Goal: Task Accomplishment & Management: Manage account settings

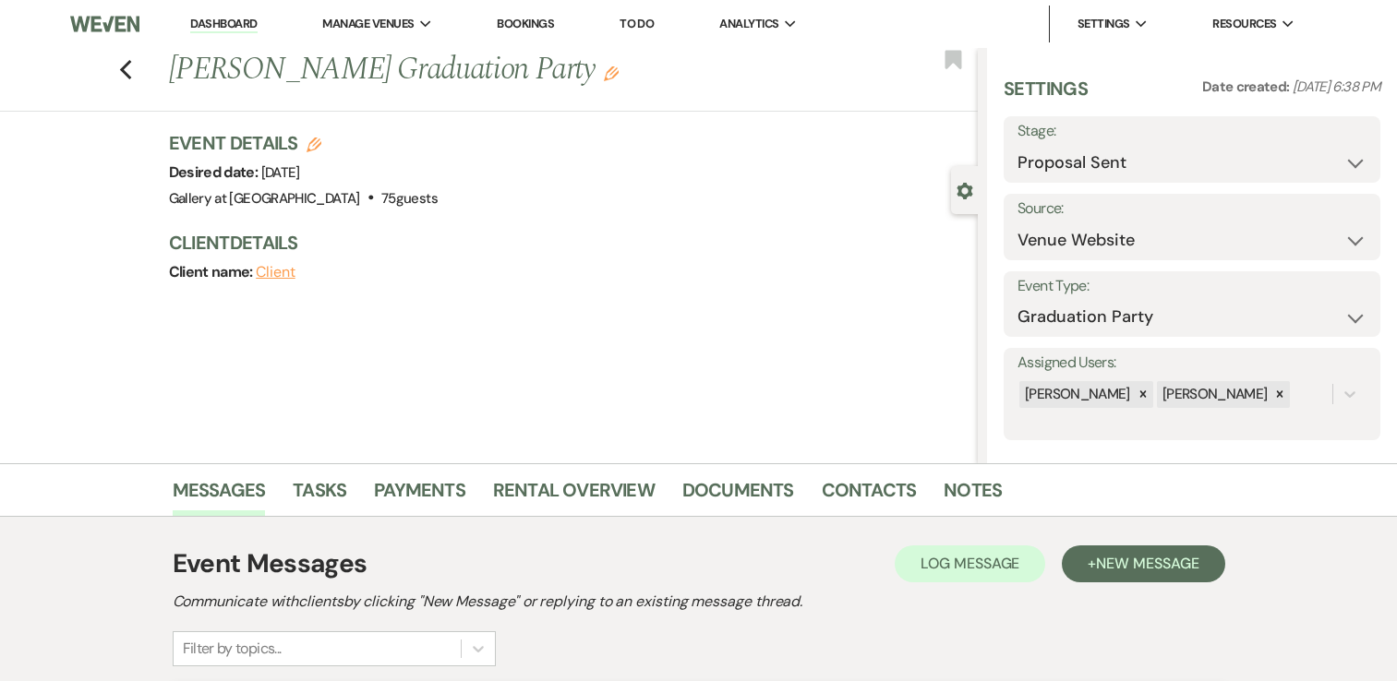
select select "6"
select select "5"
select select "19"
click at [233, 18] on link "Dashboard" at bounding box center [223, 25] width 66 height 18
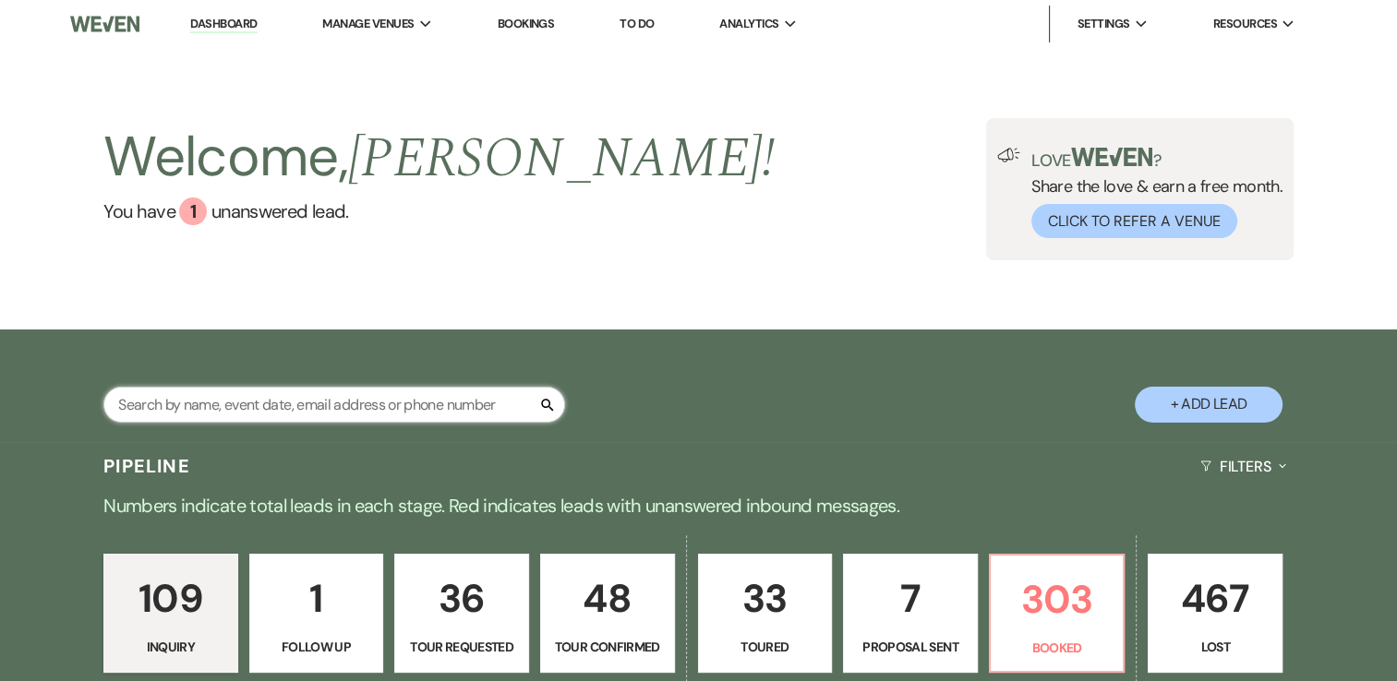
click at [374, 406] on input "text" at bounding box center [334, 405] width 462 height 36
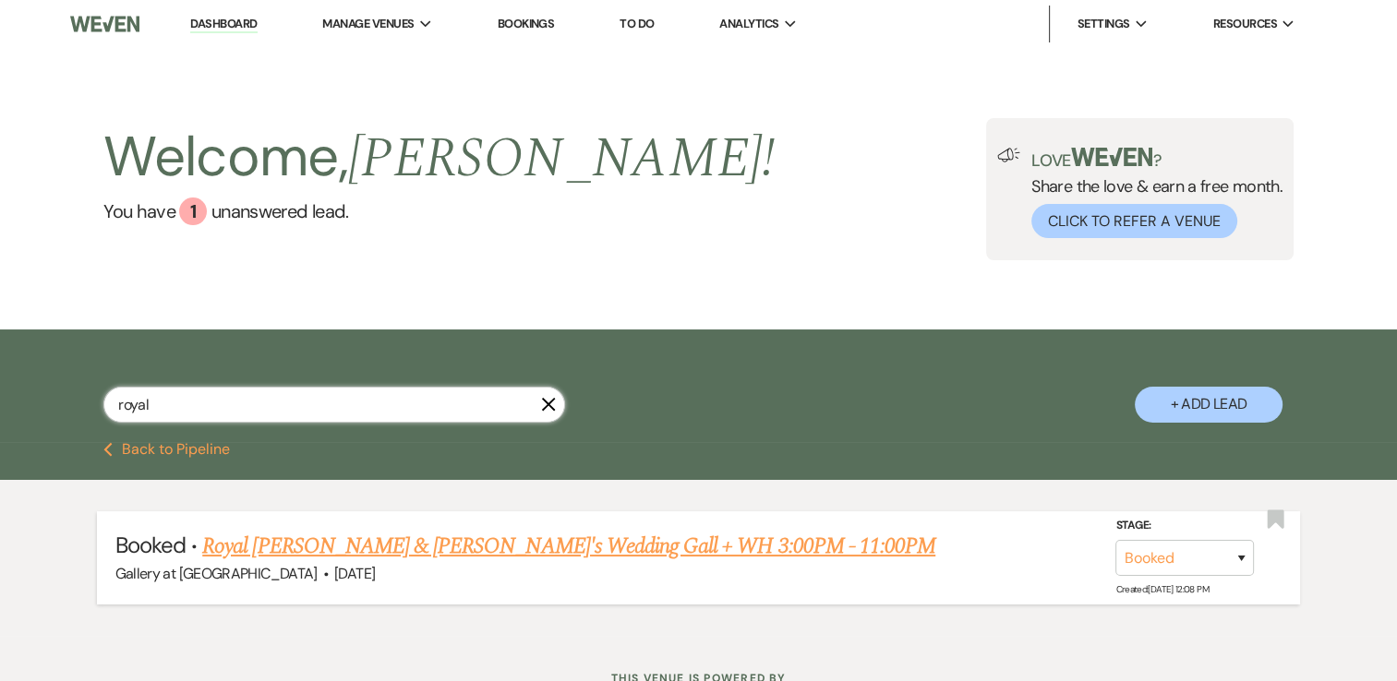
type input "royal"
click at [323, 542] on link "Royal [PERSON_NAME] & [PERSON_NAME]'s Wedding Gall + WH 3:00PM - 11:00PM" at bounding box center [568, 546] width 733 height 33
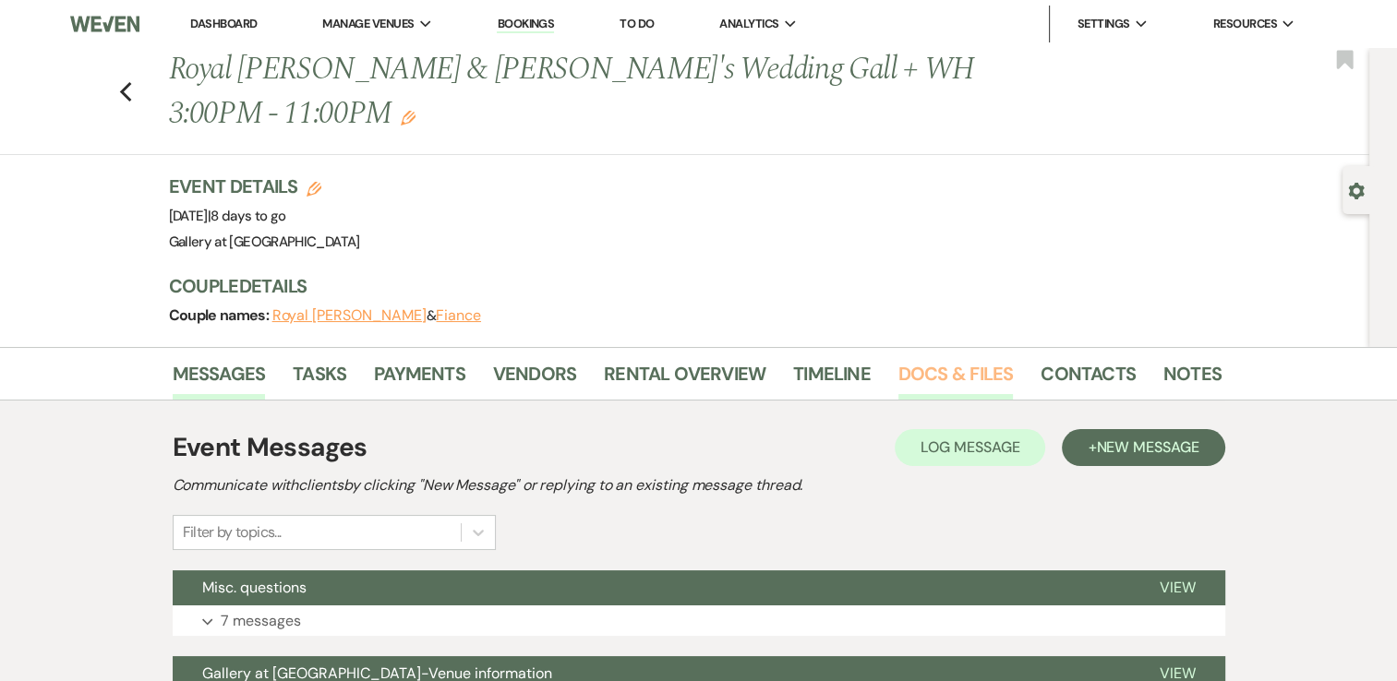
click at [934, 359] on link "Docs & Files" at bounding box center [955, 379] width 114 height 41
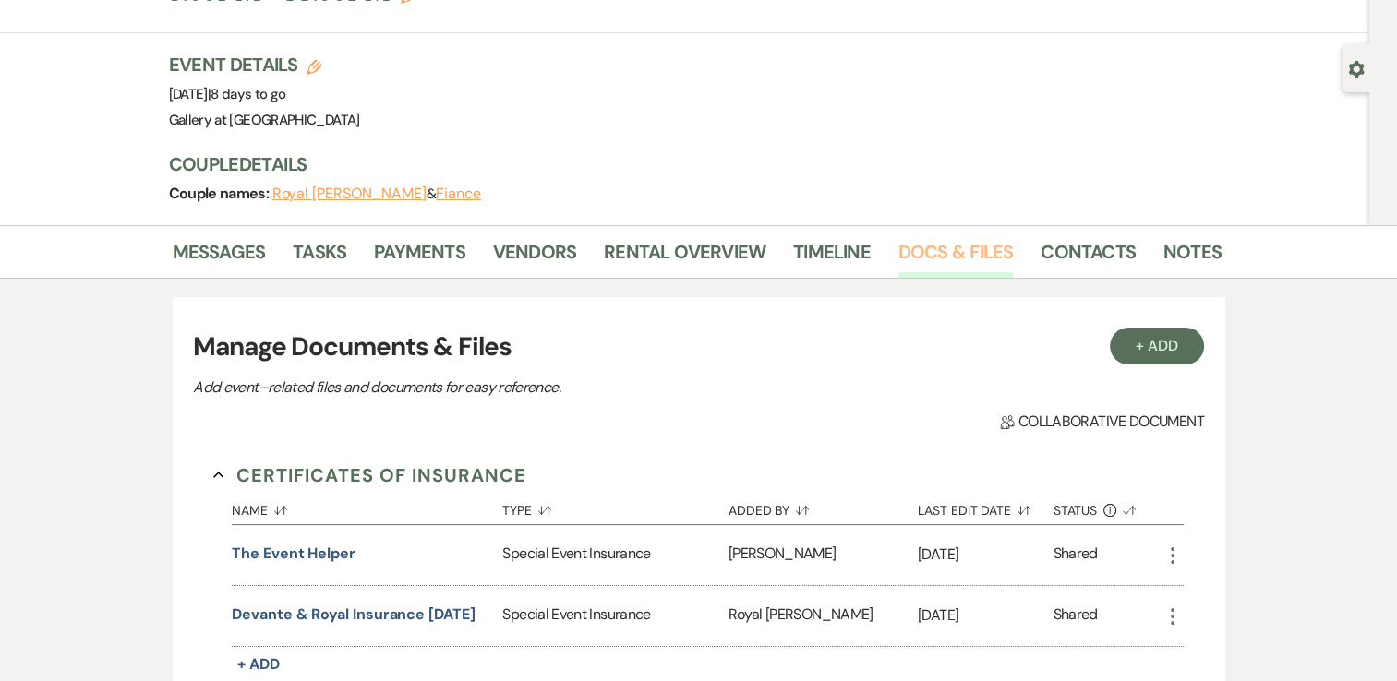
scroll to position [121, 0]
click at [1097, 238] on link "Contacts" at bounding box center [1087, 258] width 95 height 41
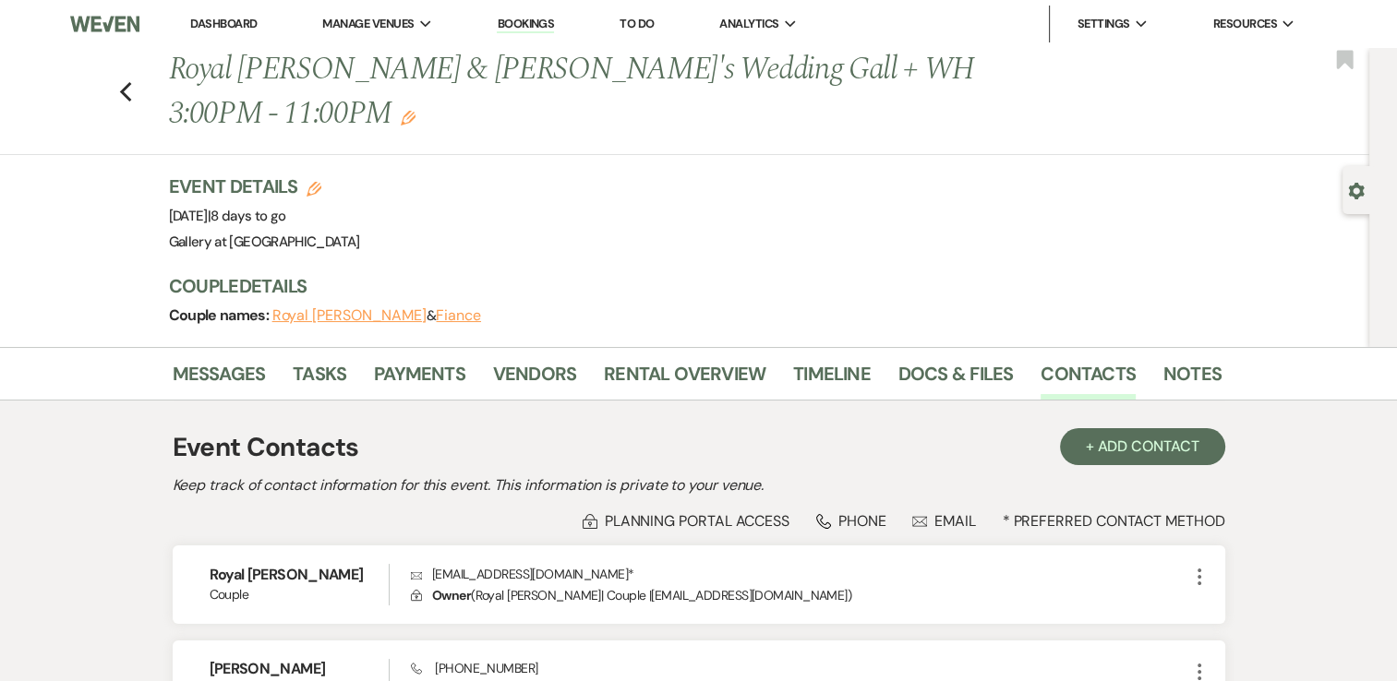
click at [210, 20] on link "Dashboard" at bounding box center [223, 24] width 66 height 16
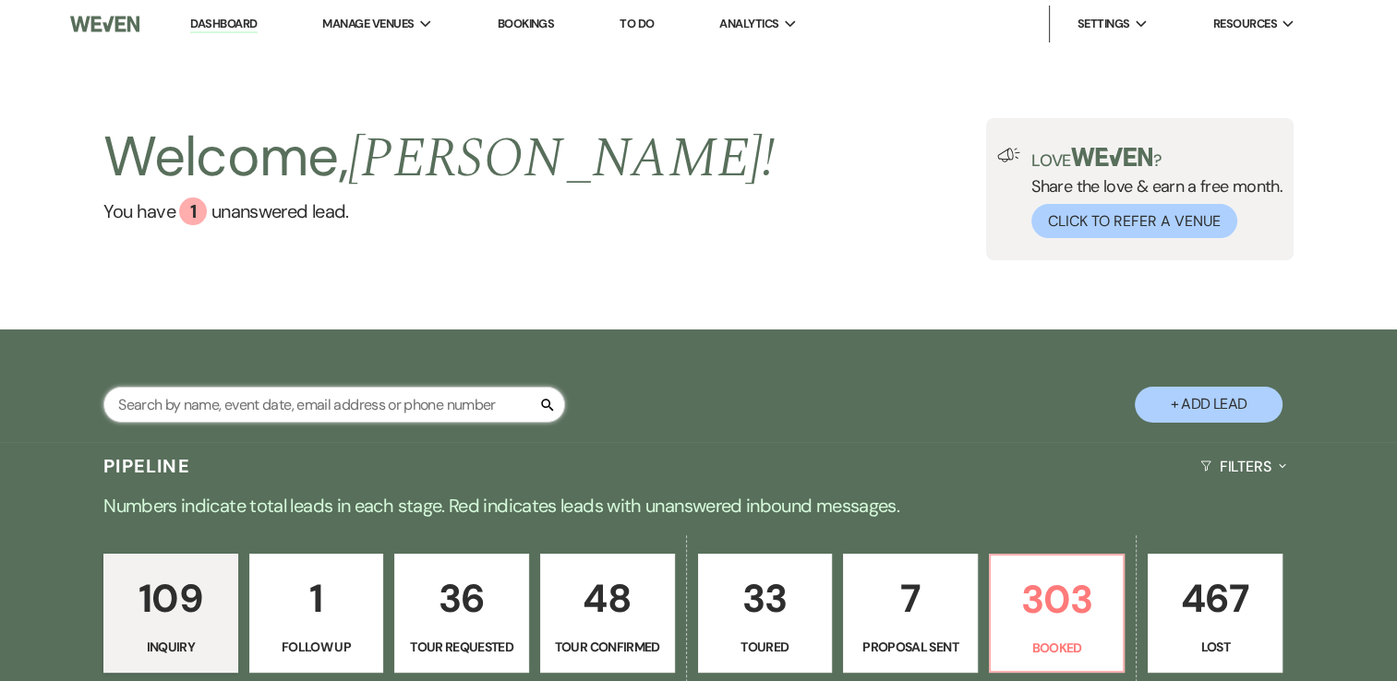
click at [409, 401] on input "text" at bounding box center [334, 405] width 462 height 36
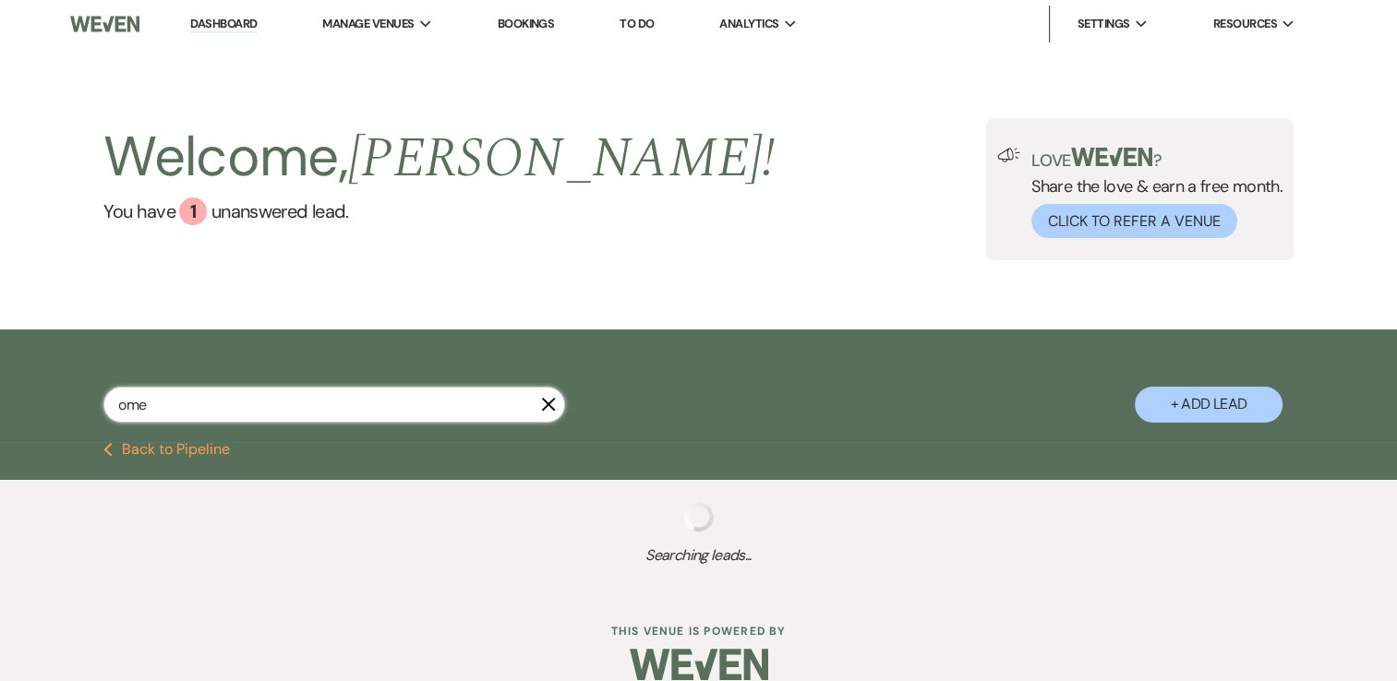
type input "omek"
select select "5"
select select "4"
select select "2"
select select "8"
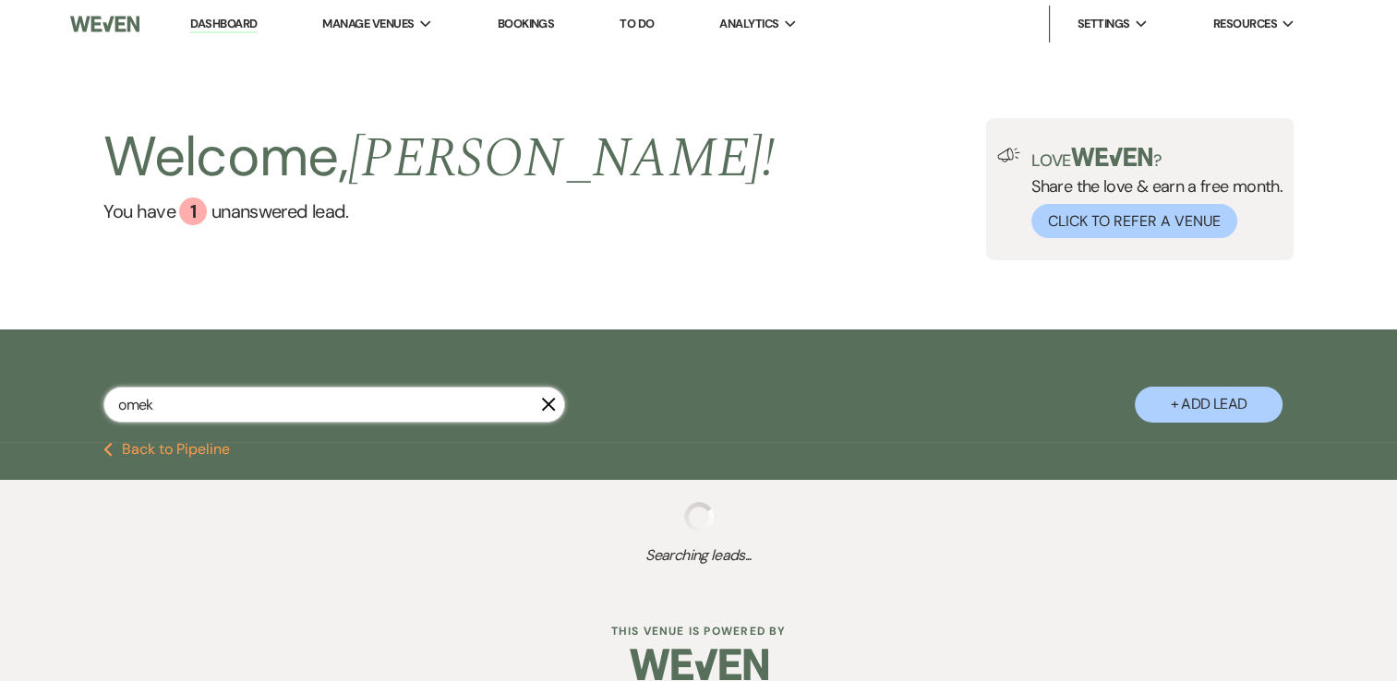
select select "8"
select select "5"
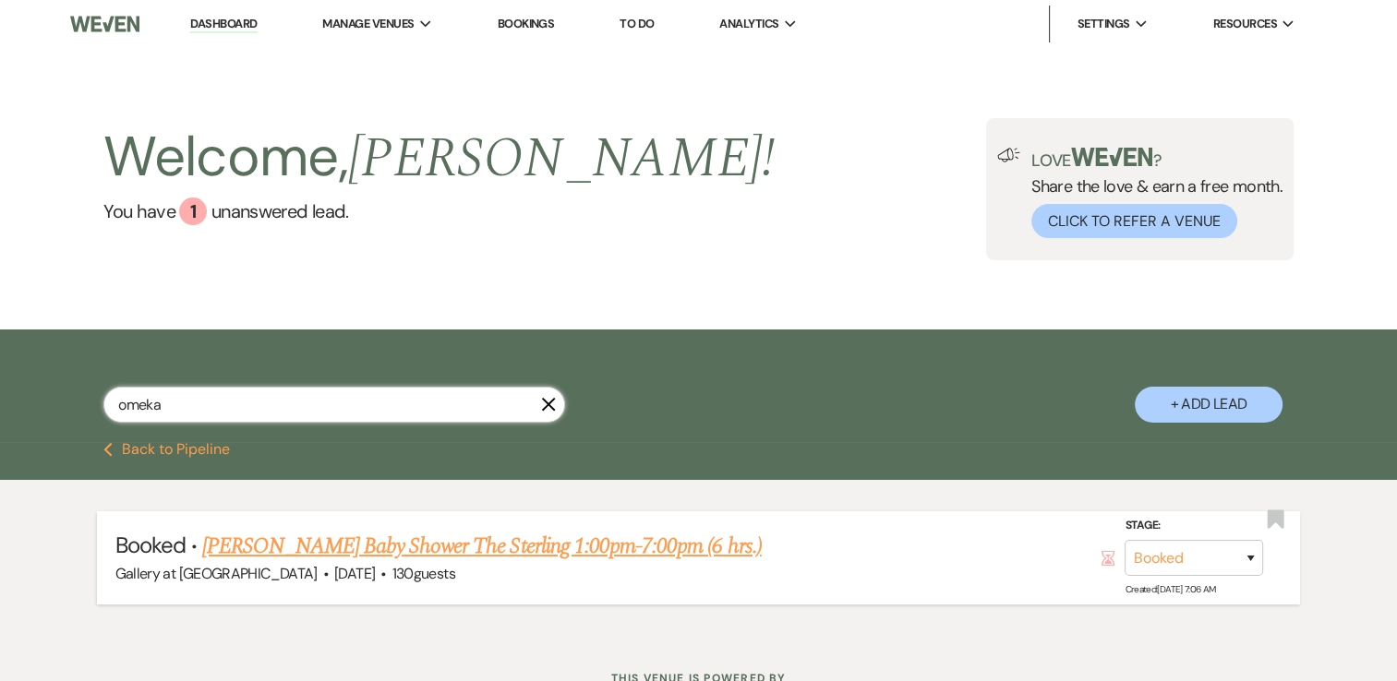
type input "omeka"
click at [395, 542] on link "[PERSON_NAME] Baby Shower The Sterling 1:00pm-7:00pm (6 hrs.)" at bounding box center [481, 546] width 559 height 33
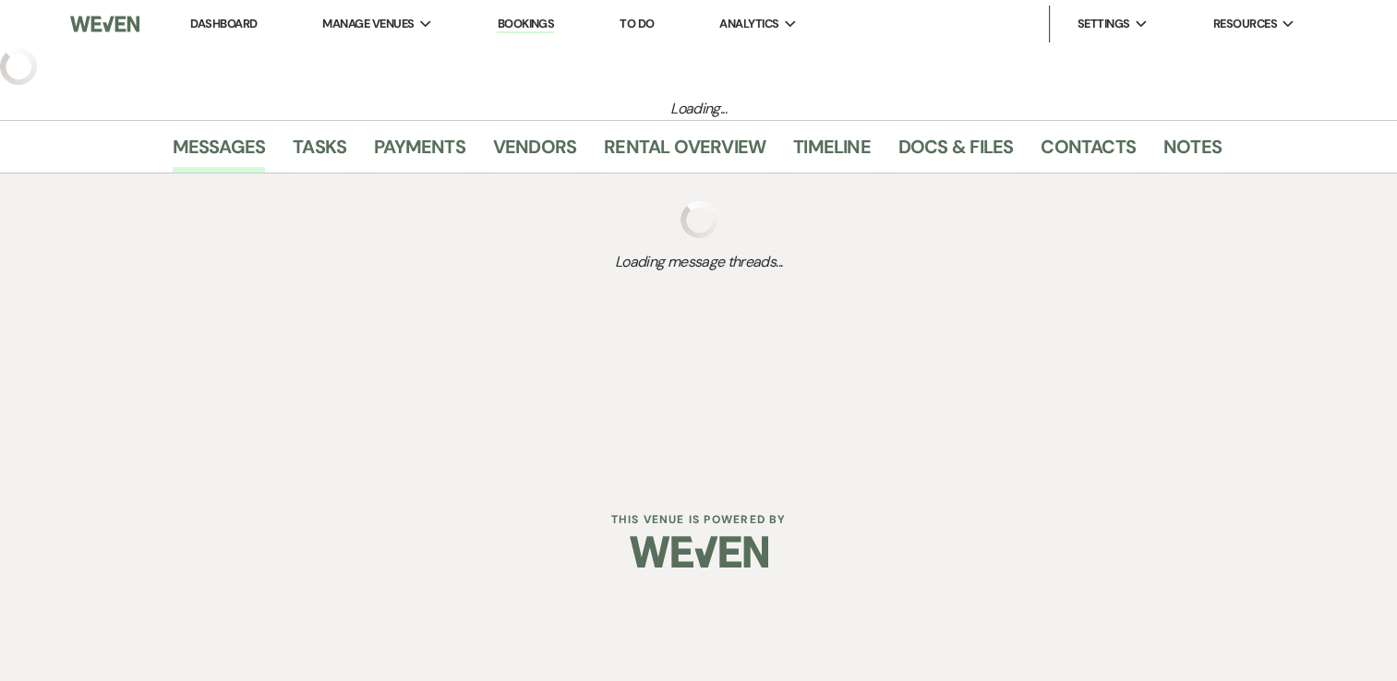
select select "5"
select select "3"
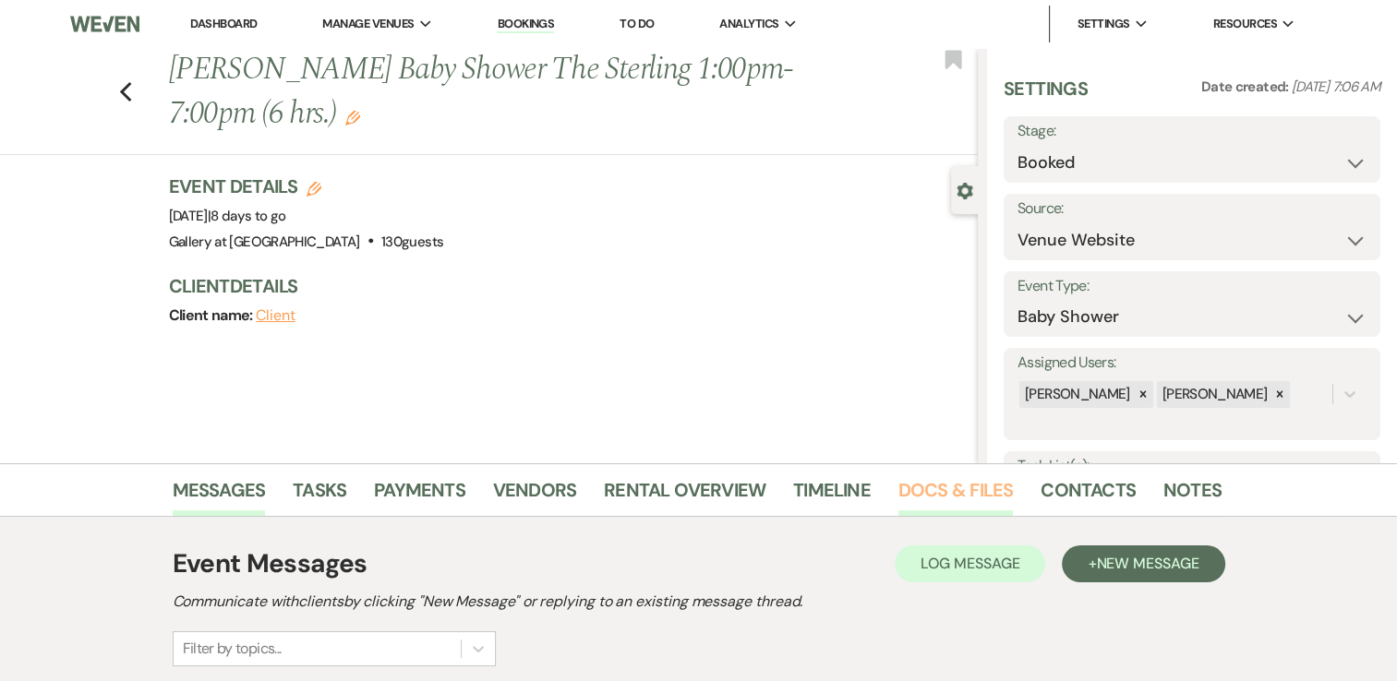
click at [938, 486] on link "Docs & Files" at bounding box center [955, 495] width 114 height 41
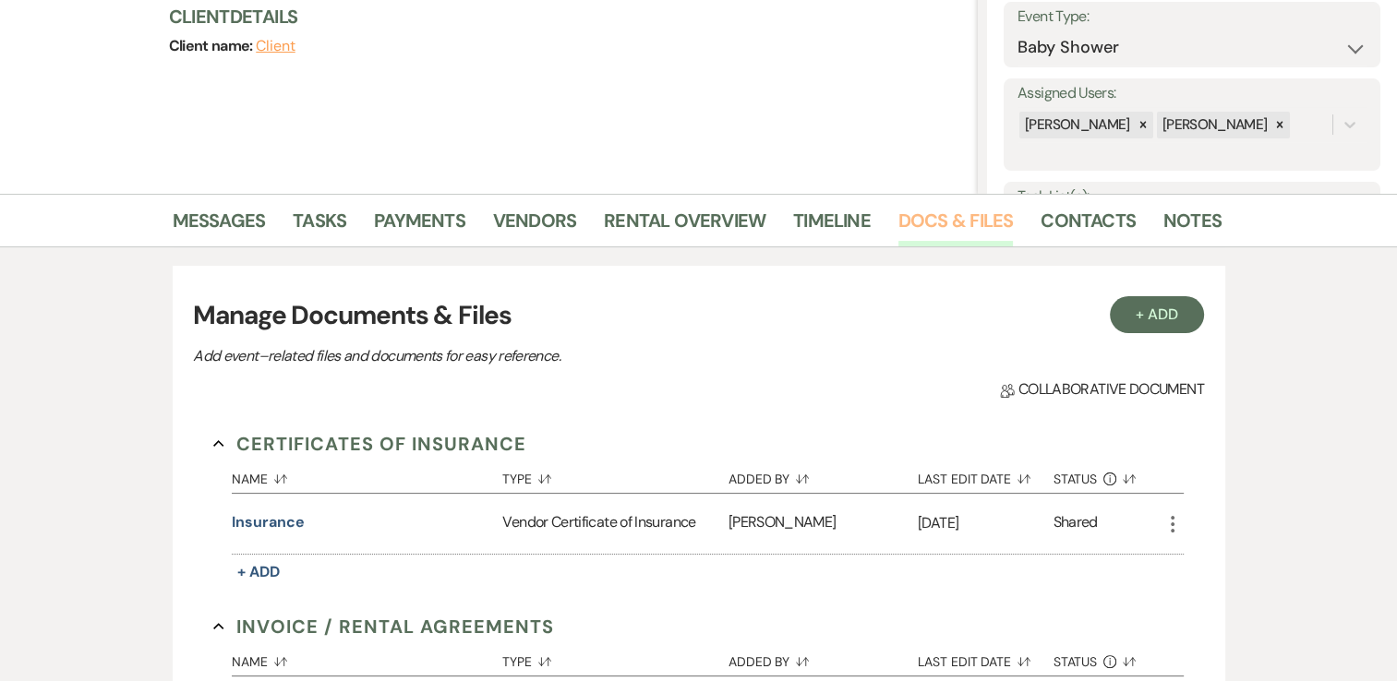
scroll to position [270, 0]
click at [260, 531] on button "Insurance" at bounding box center [268, 522] width 72 height 22
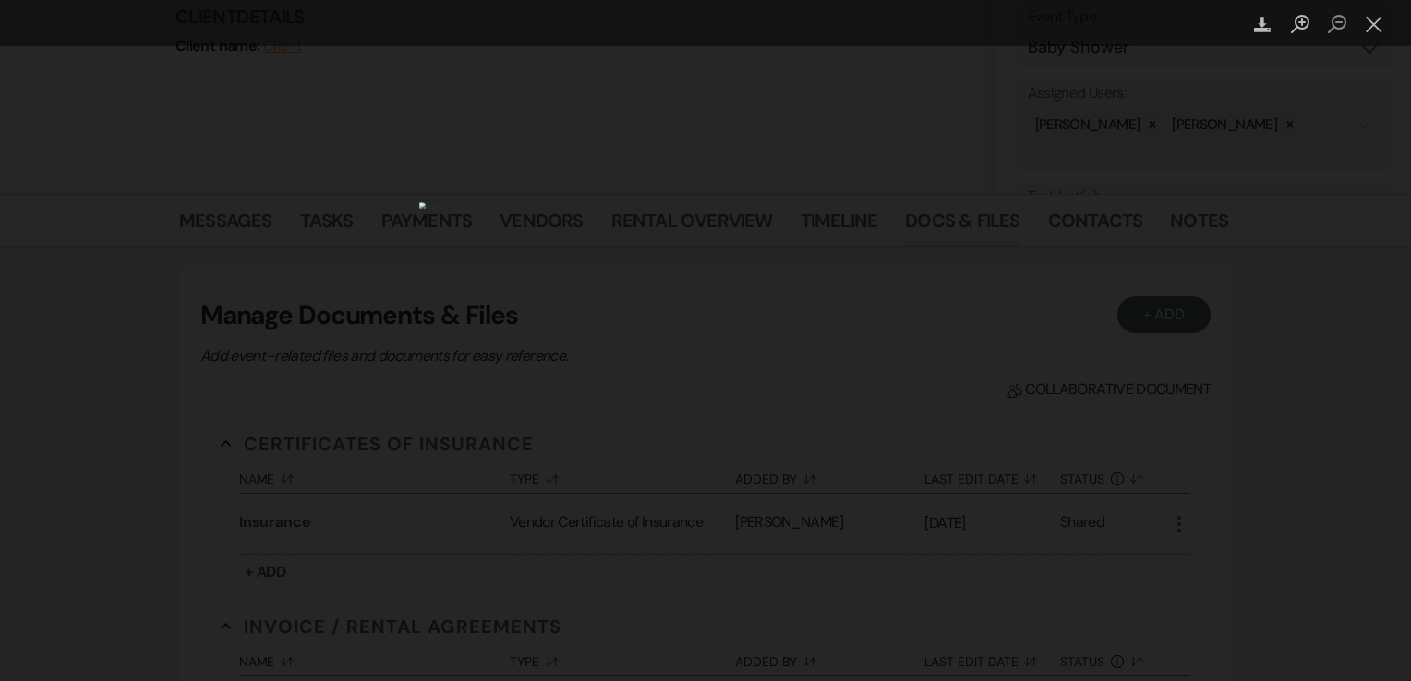
click at [319, 321] on div "Lightbox" at bounding box center [705, 340] width 1411 height 681
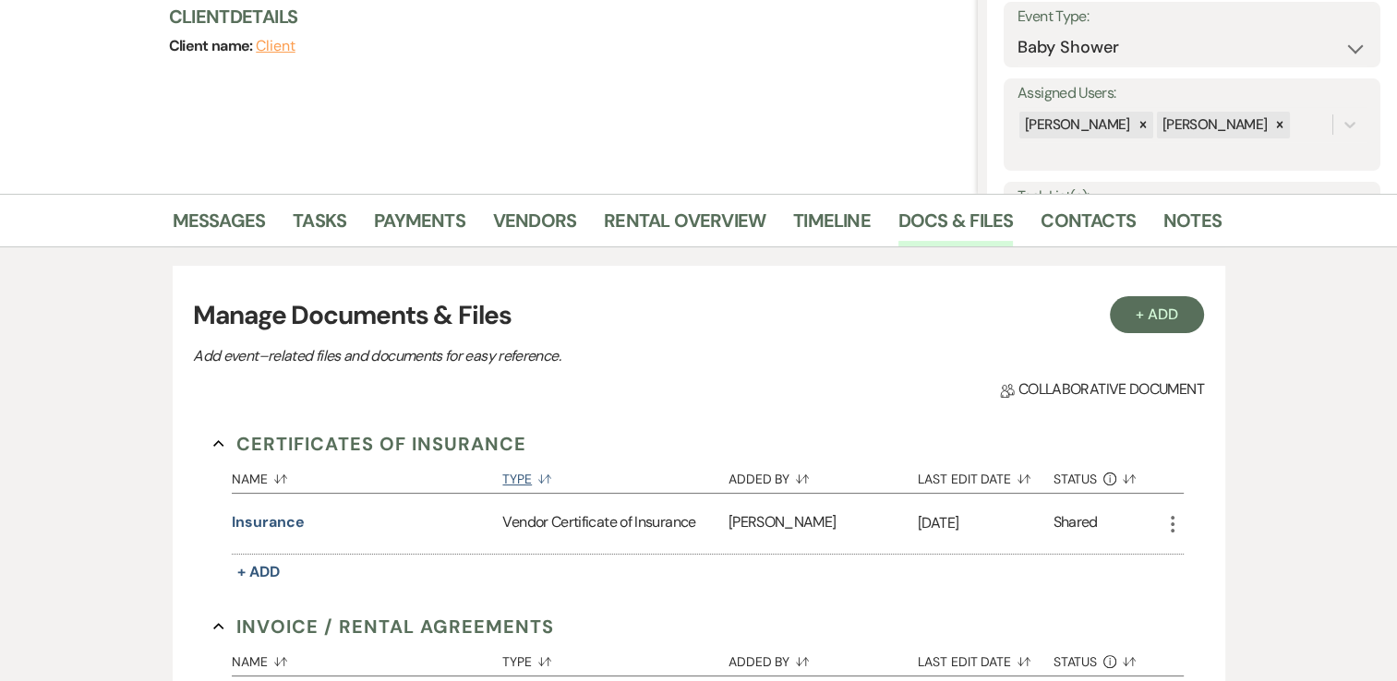
scroll to position [0, 0]
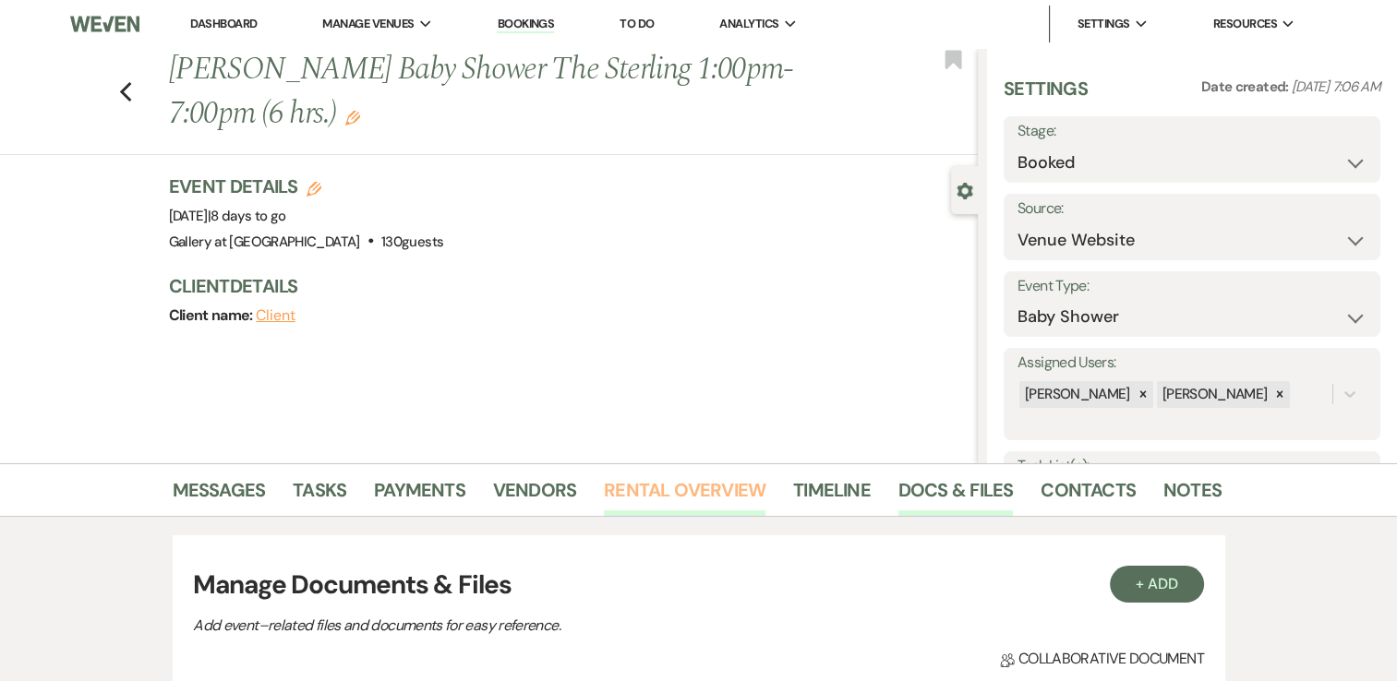
click at [604, 482] on link "Rental Overview" at bounding box center [685, 495] width 162 height 41
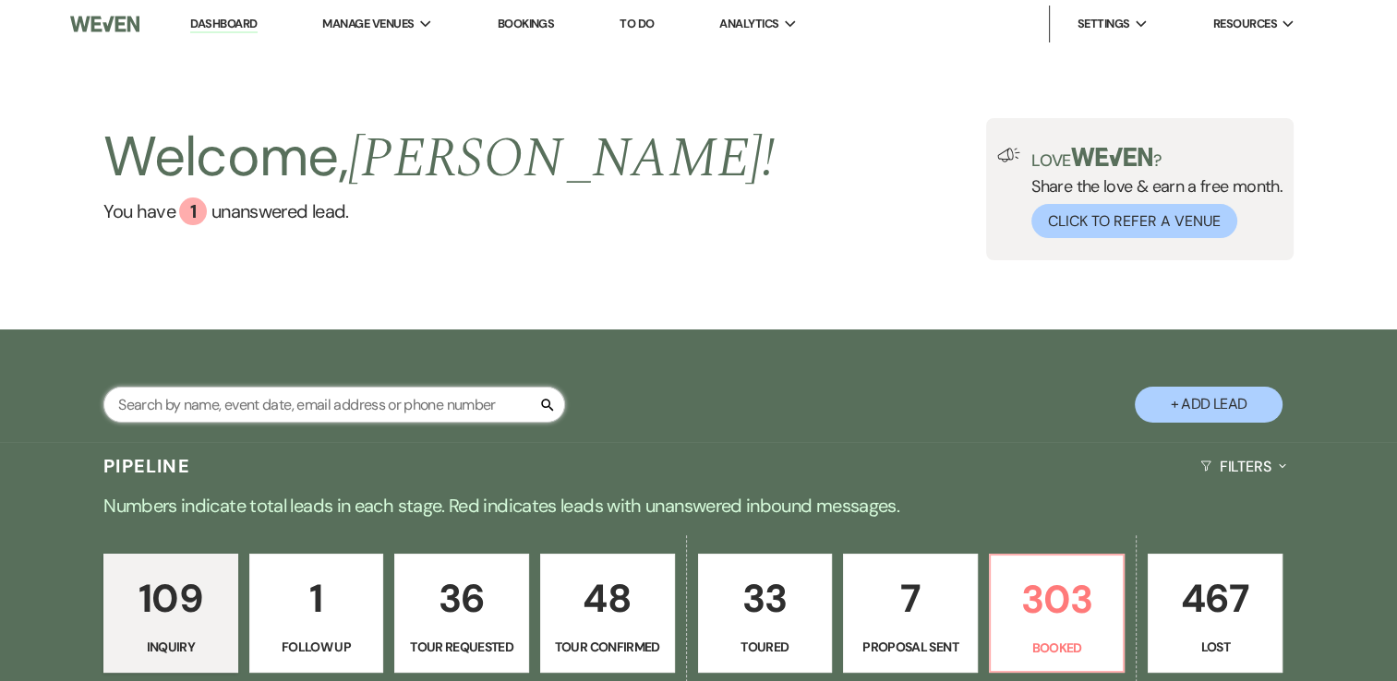
click at [355, 408] on input "text" at bounding box center [334, 405] width 462 height 36
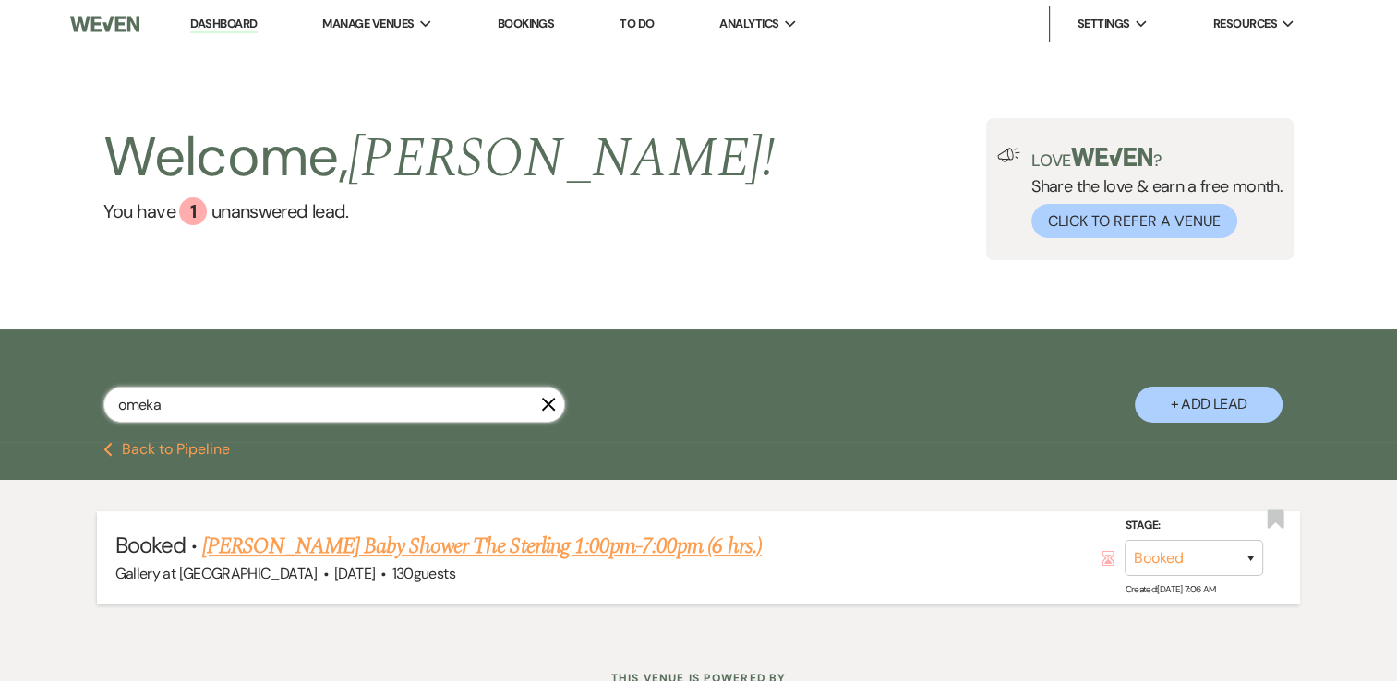
type input "omeka"
click at [334, 564] on span "[DATE]" at bounding box center [354, 573] width 41 height 19
click at [351, 546] on link "[PERSON_NAME] Baby Shower The Sterling 1:00pm-7:00pm (6 hrs.)" at bounding box center [481, 546] width 559 height 33
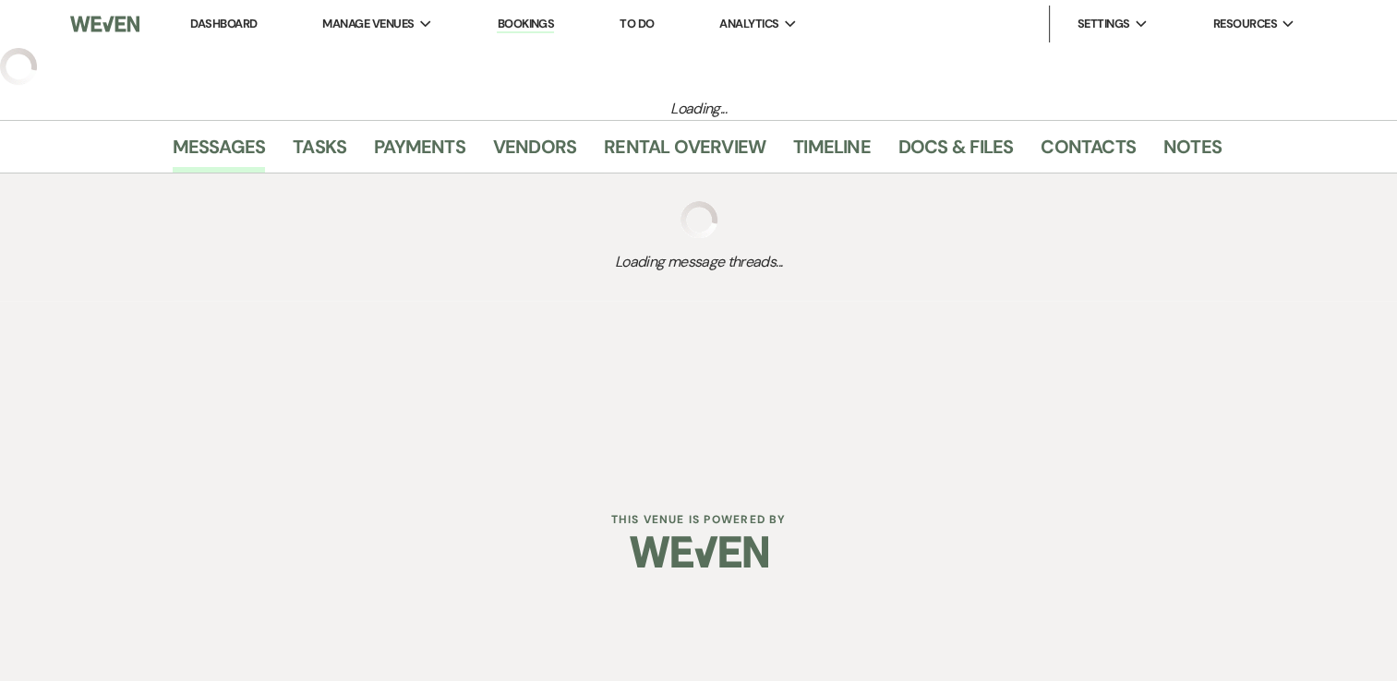
select select "5"
select select "3"
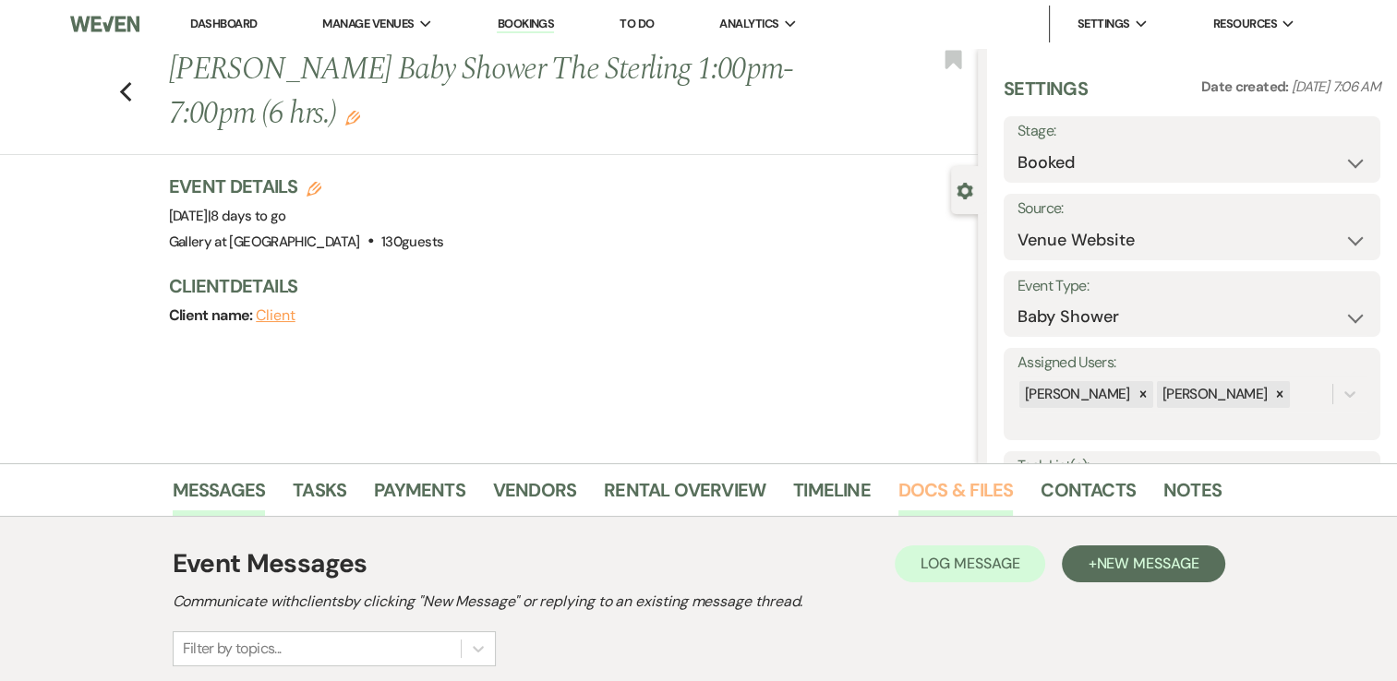
click at [975, 497] on link "Docs & Files" at bounding box center [955, 495] width 114 height 41
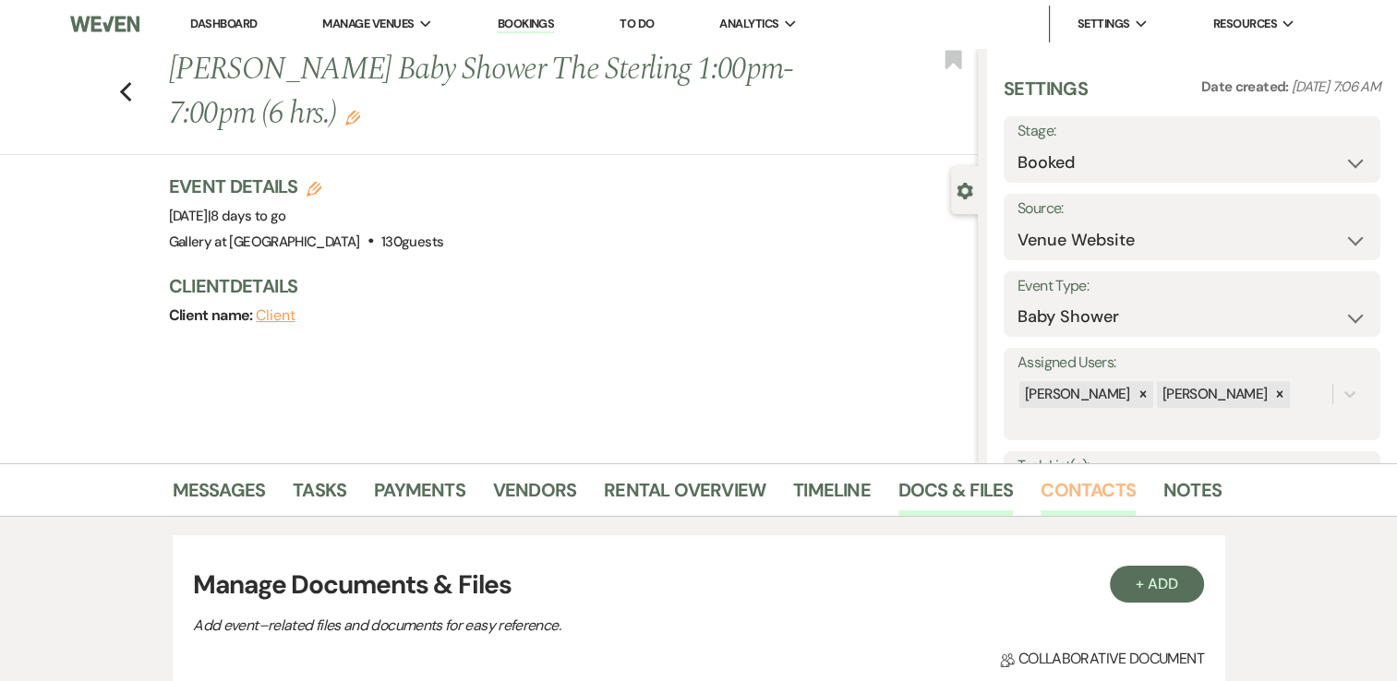
click at [1058, 492] on link "Contacts" at bounding box center [1087, 495] width 95 height 41
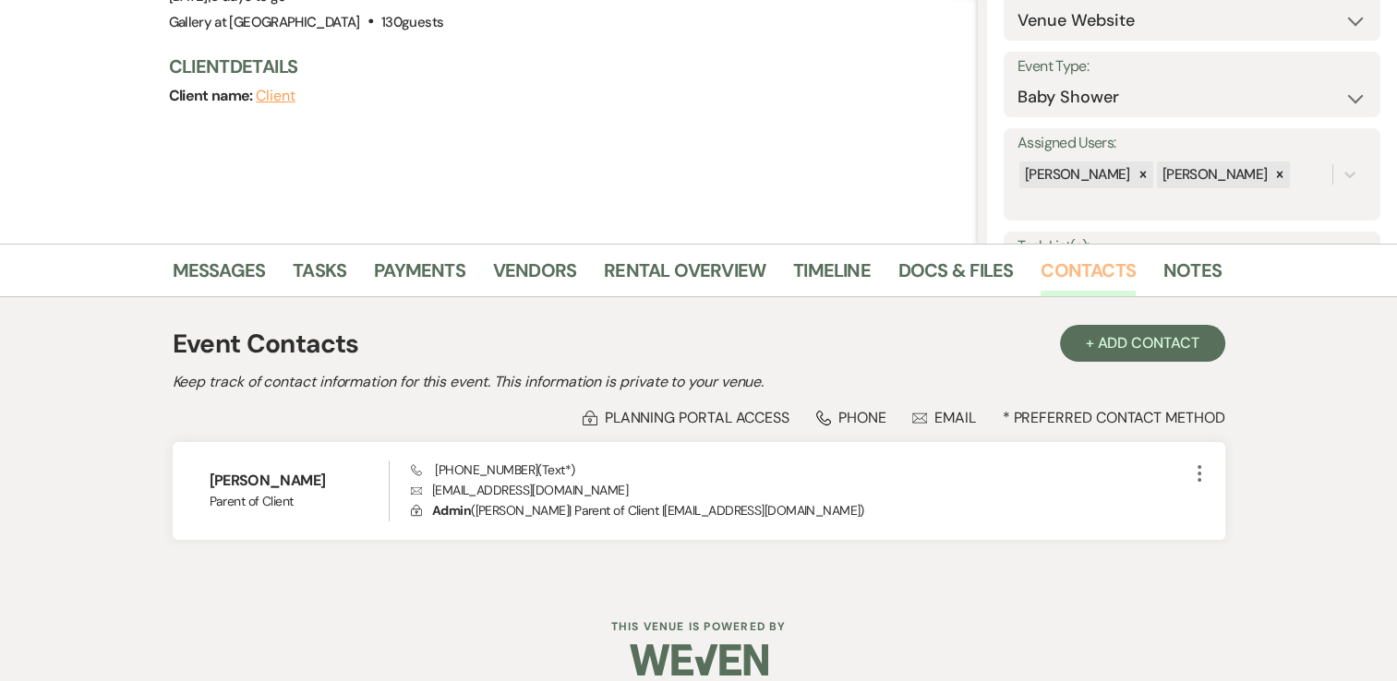
scroll to position [222, 0]
